Goal: Task Accomplishment & Management: Use online tool/utility

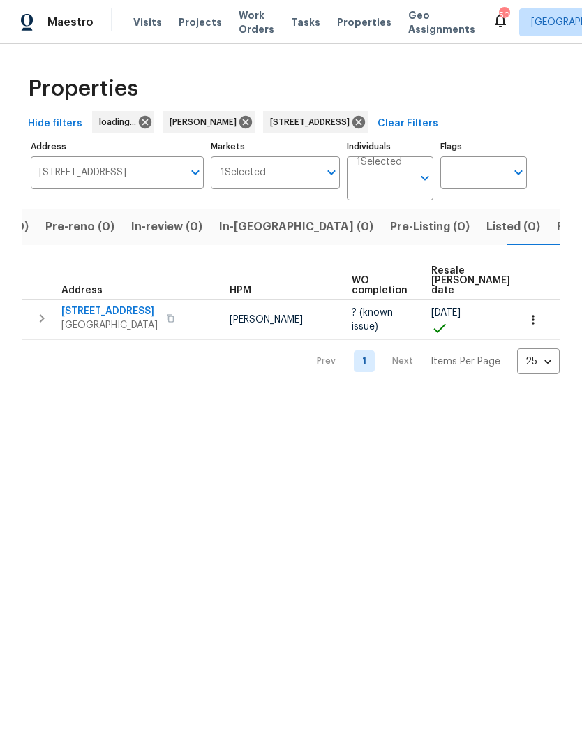
scroll to position [0, 86]
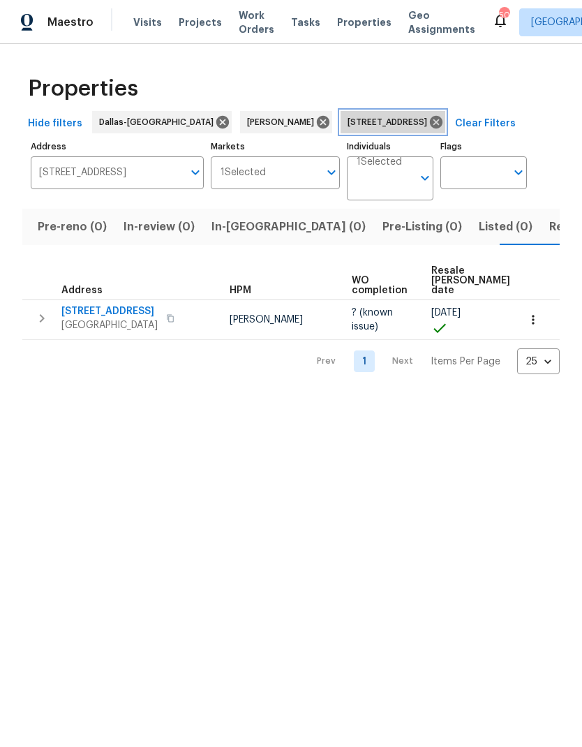
click at [439, 125] on icon at bounding box center [436, 122] width 13 height 13
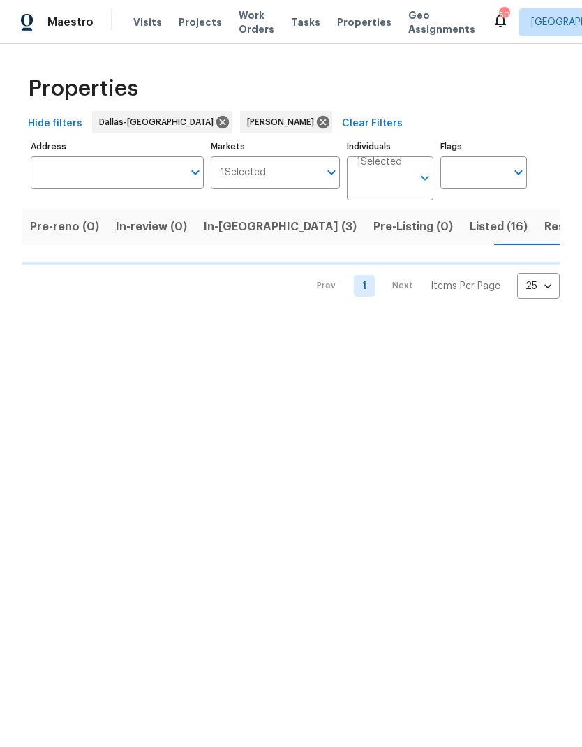
scroll to position [0, 101]
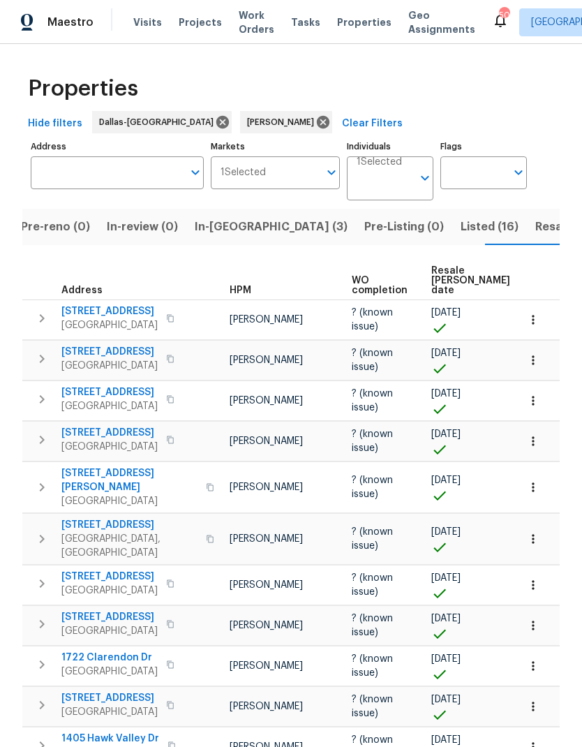
click at [83, 170] on input "Address" at bounding box center [107, 172] width 152 height 33
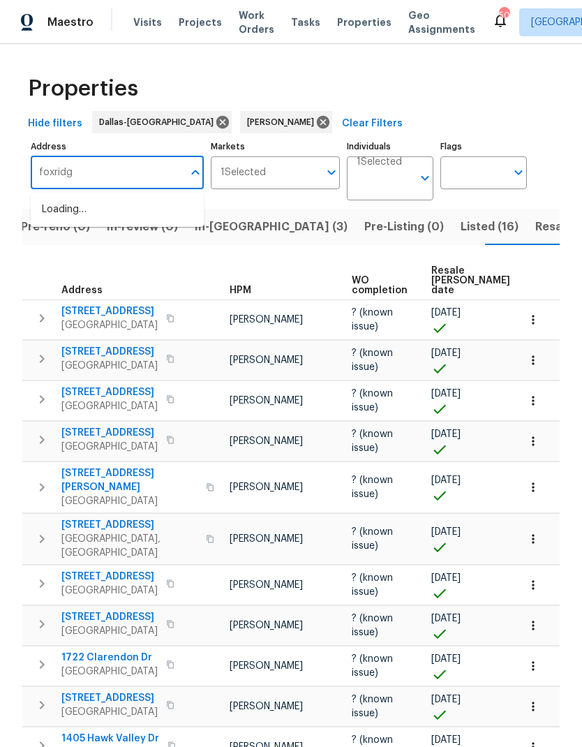
type input "foxridge"
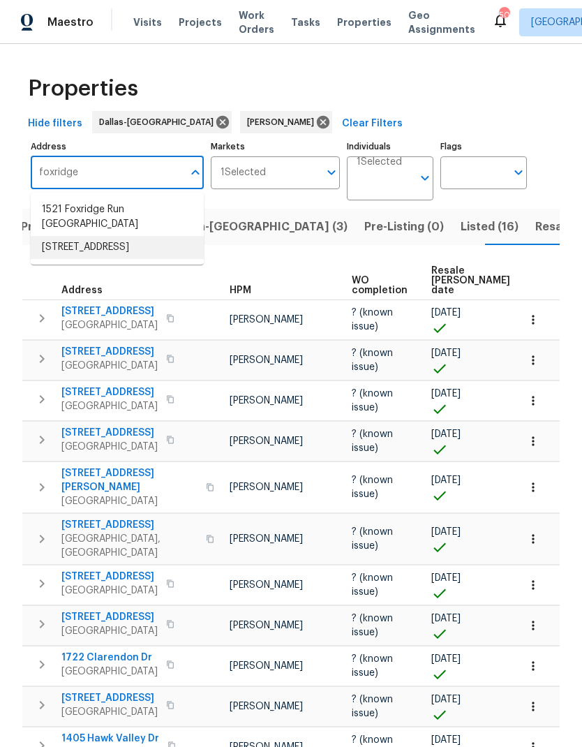
click at [68, 256] on li "817 Foxridge Dr Arlington TX 76017" at bounding box center [117, 247] width 173 height 23
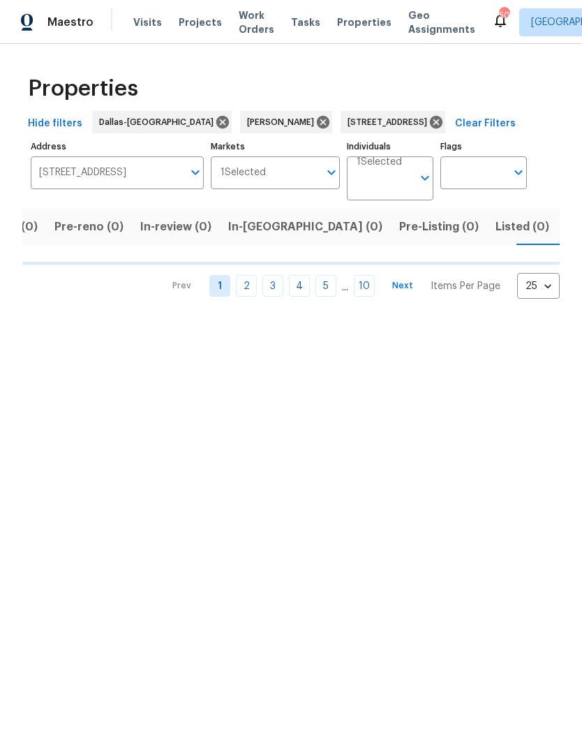
scroll to position [0, 86]
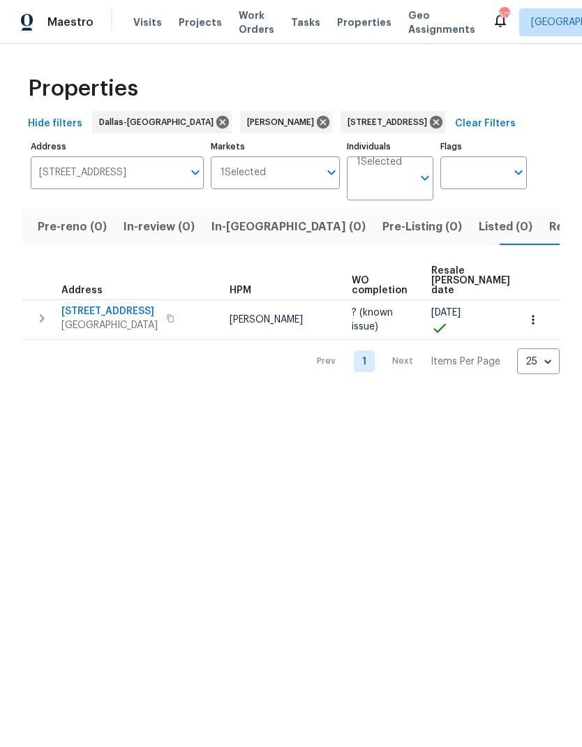
click at [97, 306] on span "817 Foxridge Dr" at bounding box center [109, 311] width 96 height 14
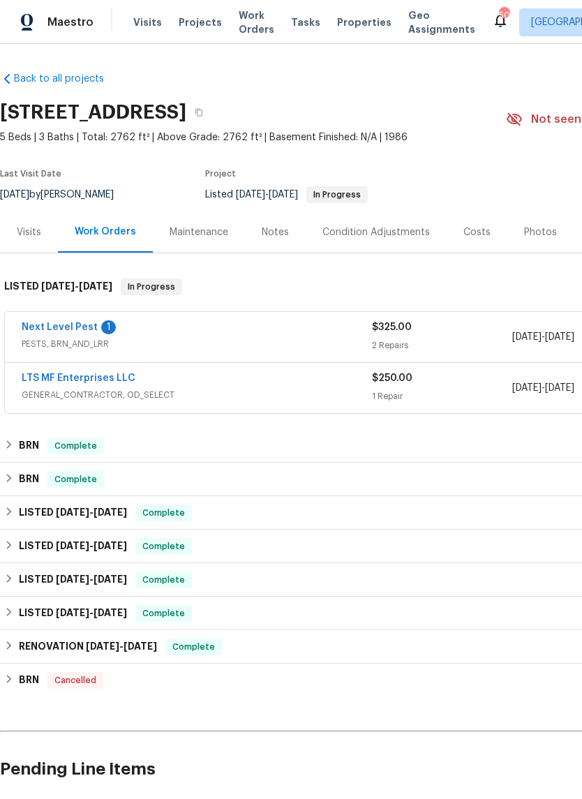
click at [68, 329] on link "Next Level Pest" at bounding box center [60, 327] width 76 height 10
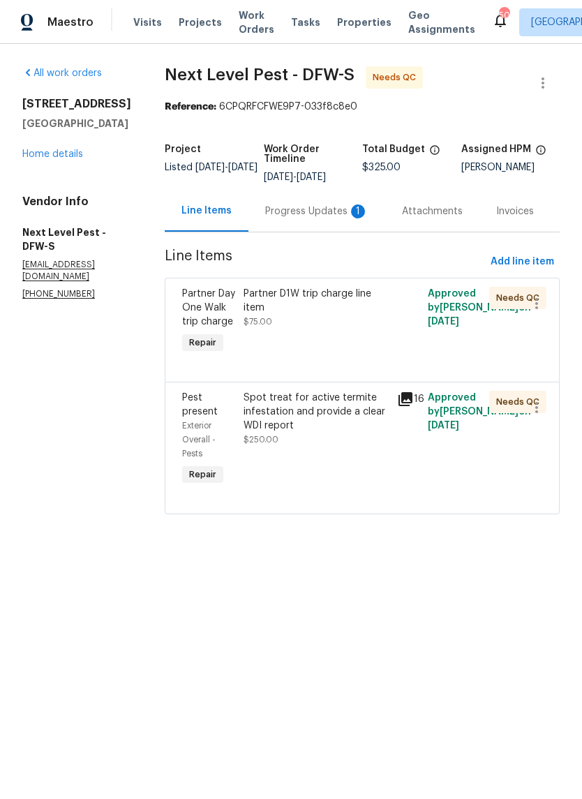
click at [340, 221] on div "Progress Updates 1" at bounding box center [316, 211] width 137 height 41
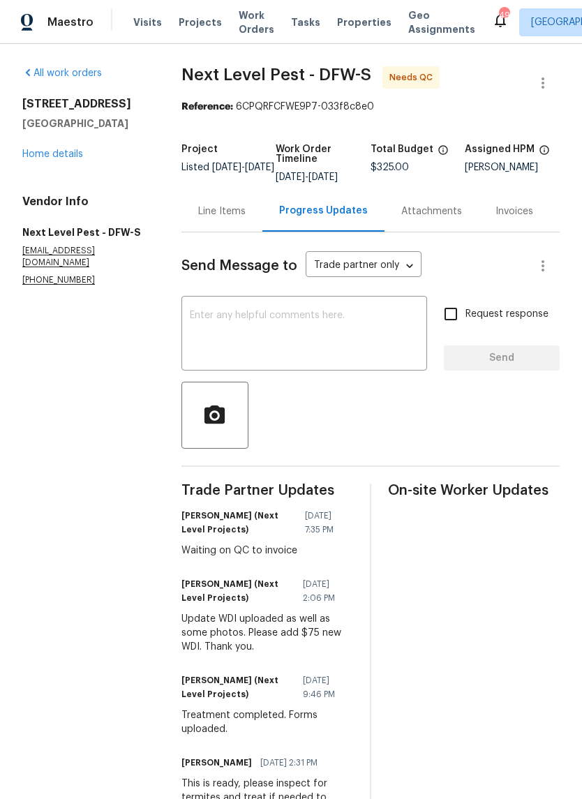
click at [209, 229] on div "Line Items" at bounding box center [221, 211] width 81 height 41
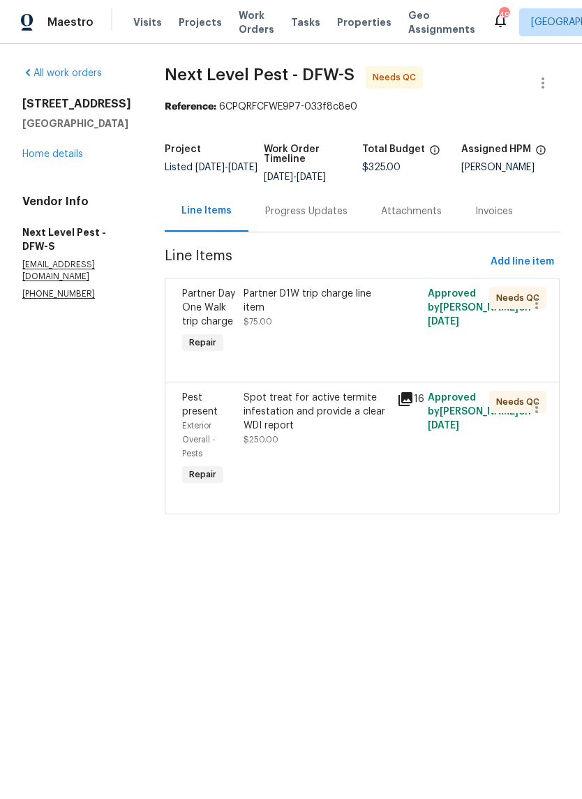
click at [255, 305] on div "Partner D1W trip charge line item" at bounding box center [316, 301] width 145 height 28
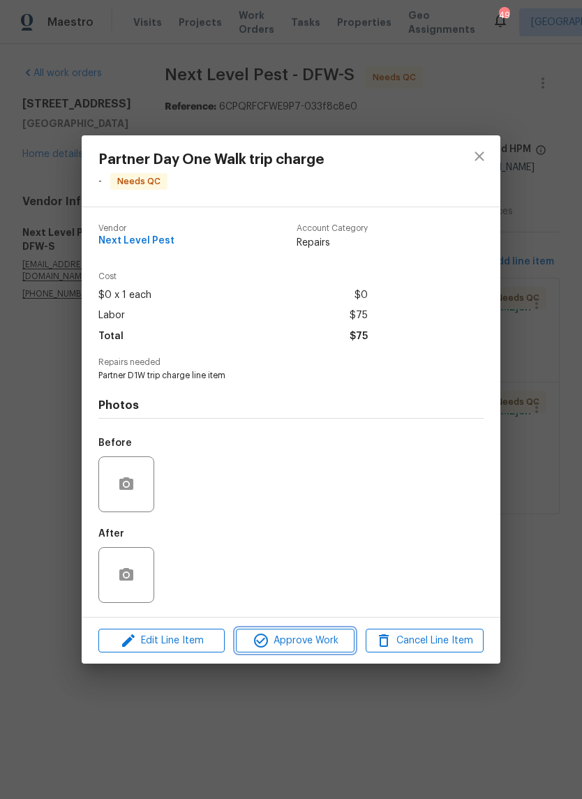
click at [323, 643] on span "Approve Work" at bounding box center [295, 640] width 110 height 17
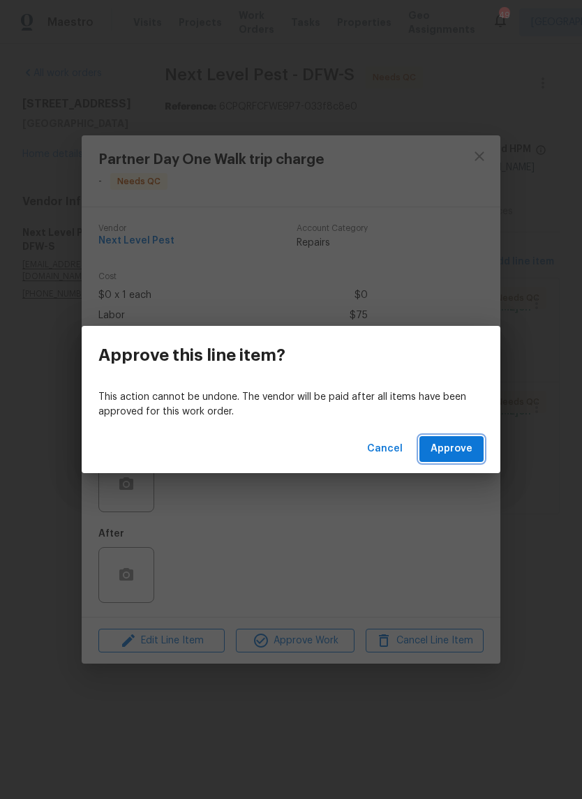
click at [448, 440] on button "Approve" at bounding box center [451, 449] width 64 height 26
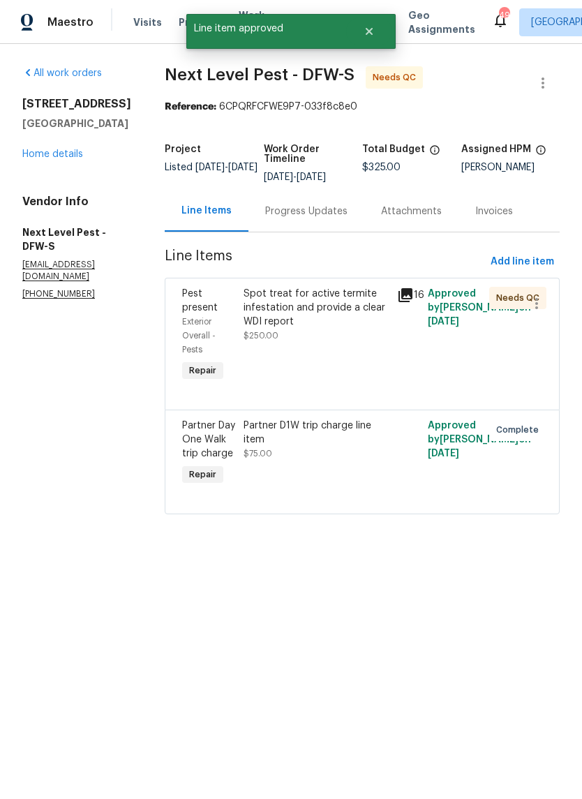
click at [336, 299] on div "Spot treat for active termite infestation and provide a clear WDI report" at bounding box center [316, 308] width 145 height 42
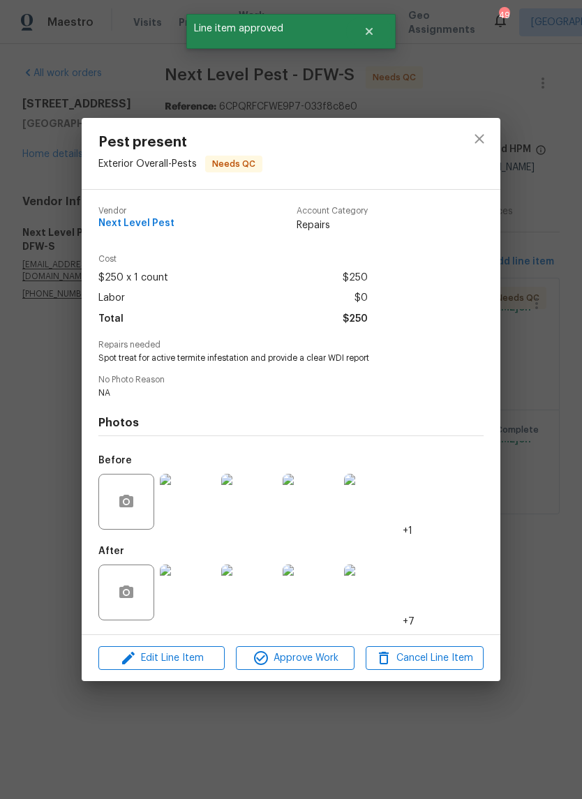
click at [320, 645] on div "Edit Line Item Approve Work Cancel Line Item" at bounding box center [291, 658] width 419 height 47
click at [327, 659] on span "Approve Work" at bounding box center [295, 658] width 110 height 17
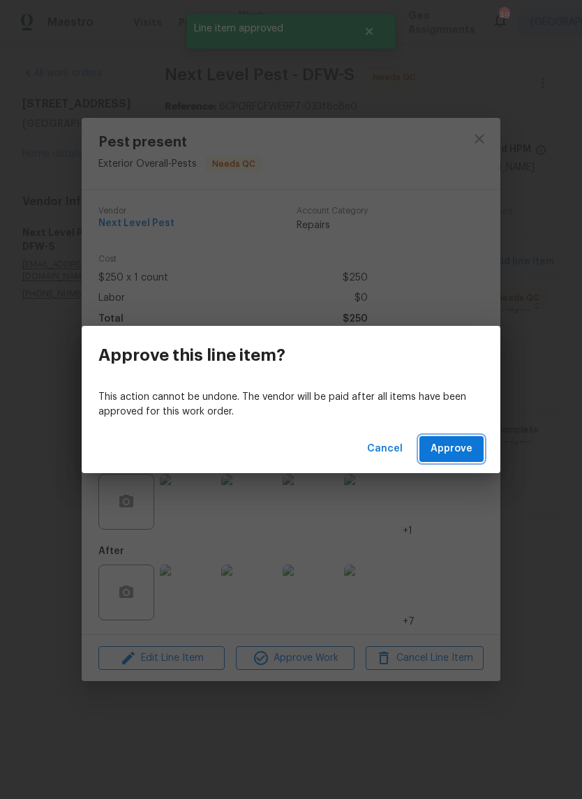
click at [456, 445] on span "Approve" at bounding box center [452, 448] width 42 height 17
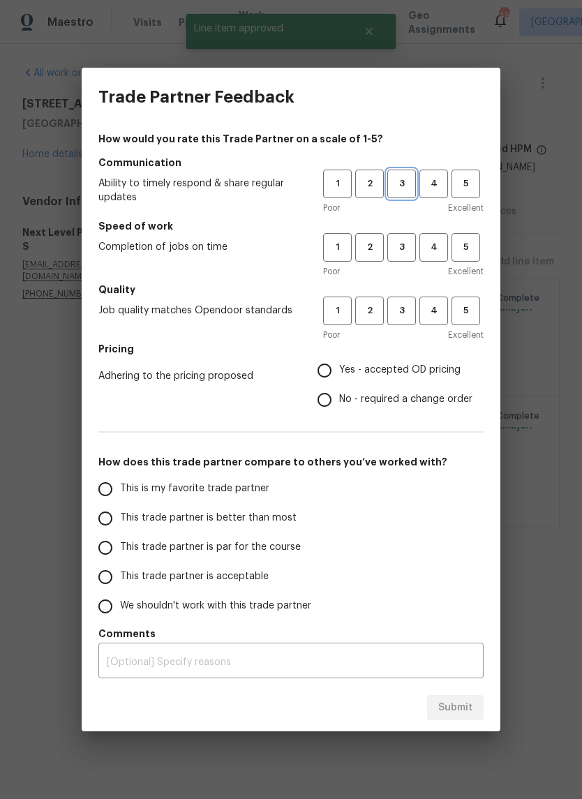
click at [404, 186] on span "3" at bounding box center [402, 184] width 26 height 16
click at [398, 234] on button "3" at bounding box center [401, 247] width 29 height 29
click at [404, 309] on span "3" at bounding box center [402, 311] width 26 height 16
click at [332, 368] on input "Yes - accepted OD pricing" at bounding box center [324, 370] width 29 height 29
radio input "true"
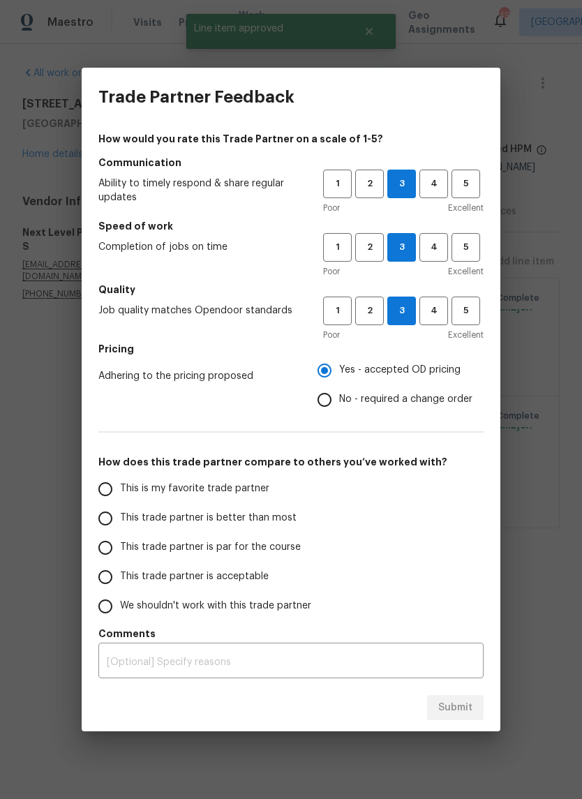
click at [102, 558] on input "This trade partner is par for the course" at bounding box center [105, 547] width 29 height 29
click at [452, 699] on button "Submit" at bounding box center [455, 708] width 57 height 26
radio input "true"
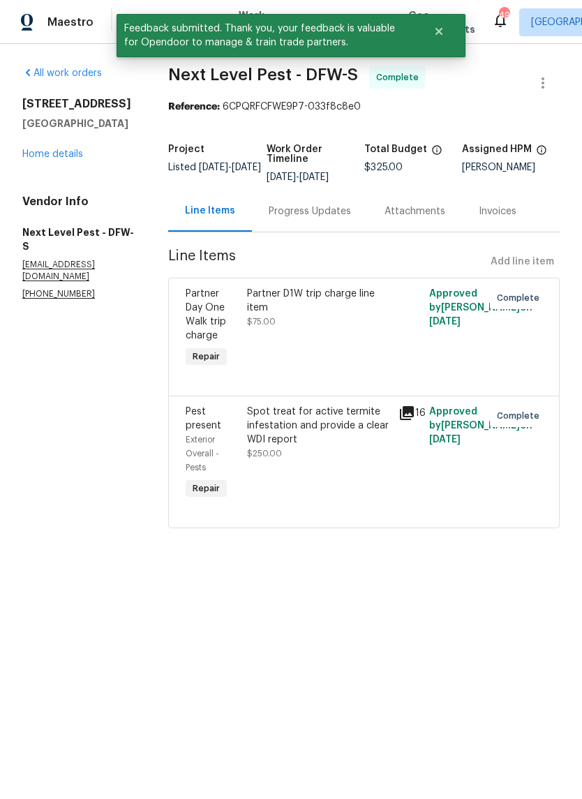
click at [61, 149] on link "Home details" at bounding box center [52, 154] width 61 height 10
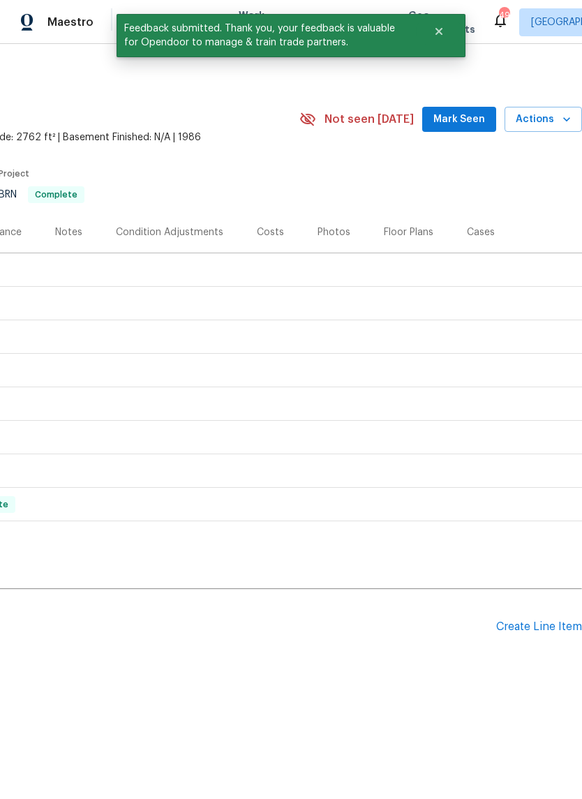
scroll to position [0, 207]
